Goal: Find specific page/section: Find specific page/section

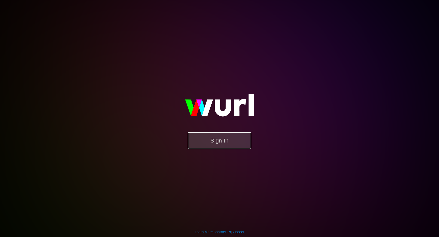
click at [221, 142] on button "Sign In" at bounding box center [219, 140] width 63 height 17
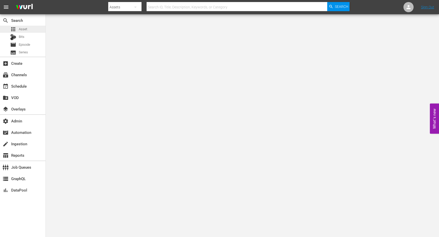
click at [23, 30] on span "Asset" at bounding box center [23, 29] width 8 height 5
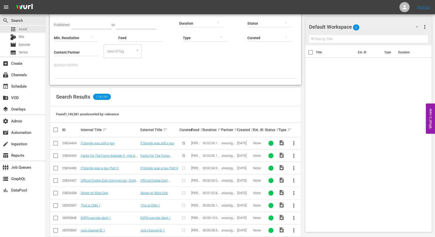
scroll to position [40, 0]
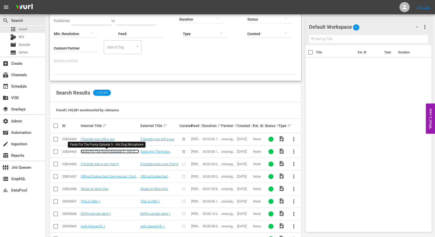
click at [119, 151] on link "Fanta For The Funny Episode 5 - Hot Dog Microphone" at bounding box center [110, 154] width 58 height 8
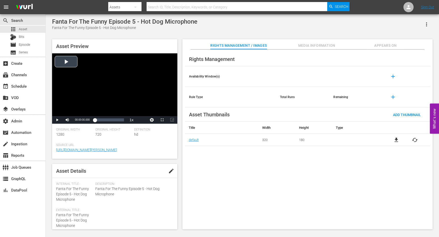
click at [103, 85] on div "Video Player" at bounding box center [114, 84] width 125 height 63
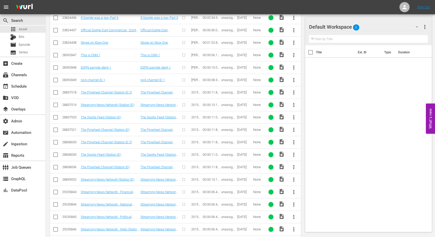
scroll to position [186, 0]
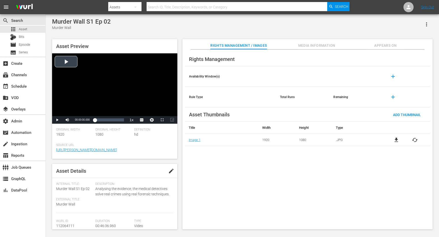
click at [119, 96] on div "Video Player" at bounding box center [114, 84] width 125 height 63
